Goal: Navigation & Orientation: Find specific page/section

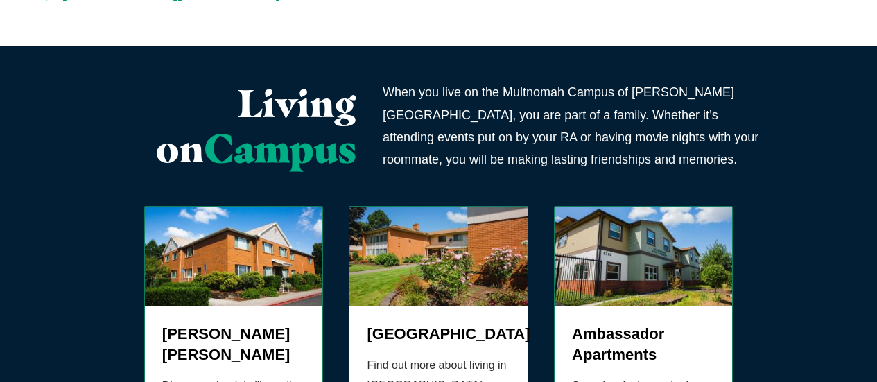
scroll to position [555, 0]
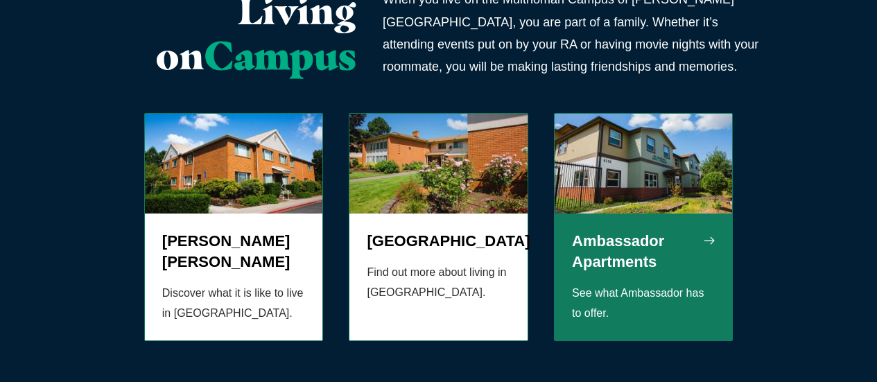
click at [637, 231] on h5 "Ambassador Apartments" at bounding box center [643, 252] width 143 height 42
